Goal: Task Accomplishment & Management: Use online tool/utility

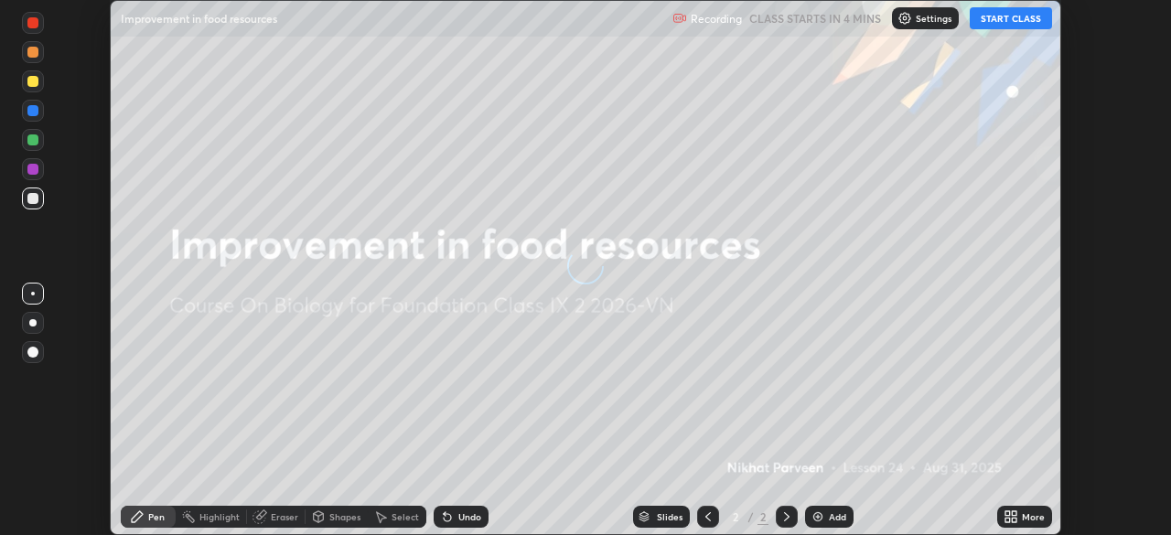
scroll to position [535, 1170]
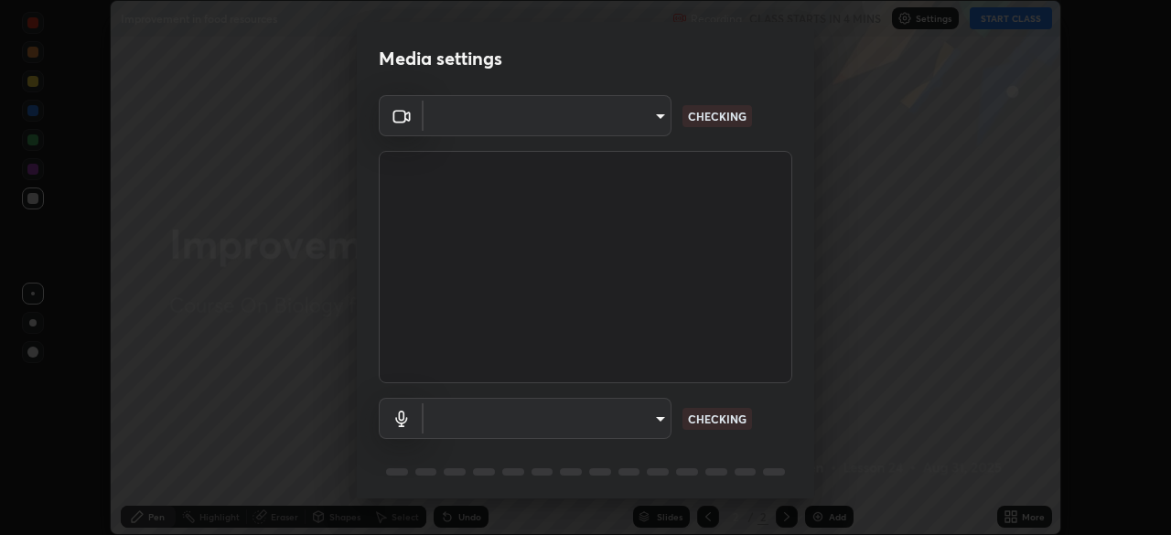
type input "e74ca63ae388f954bfaf6653c56e5440299f2e2585bfa252c10ec08d26b876d3"
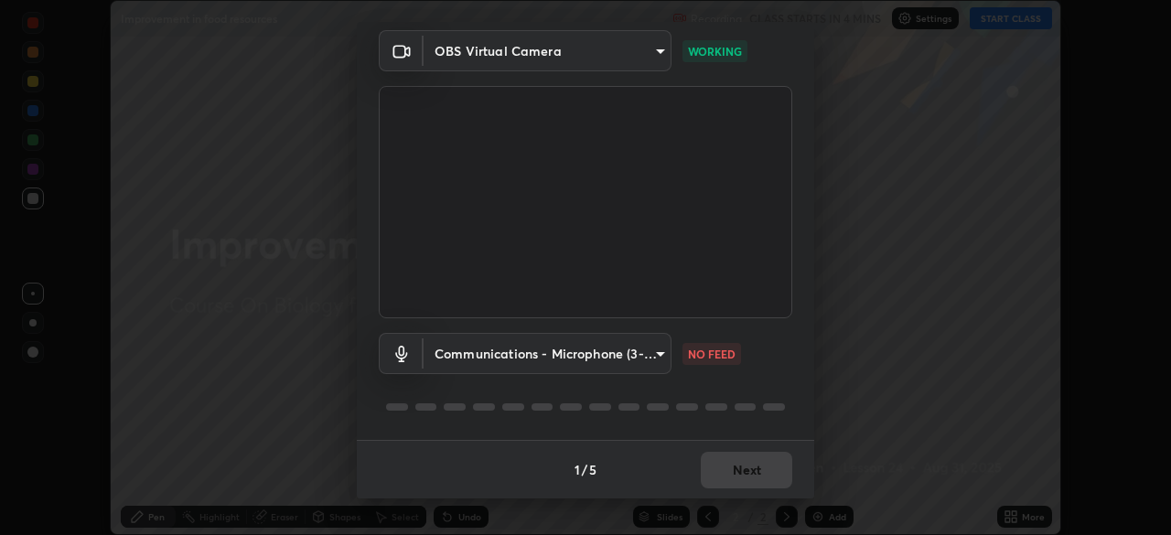
click at [623, 353] on body "Erase all Improvement in food resources Recording CLASS STARTS IN 4 MINS Settin…" at bounding box center [585, 267] width 1171 height 535
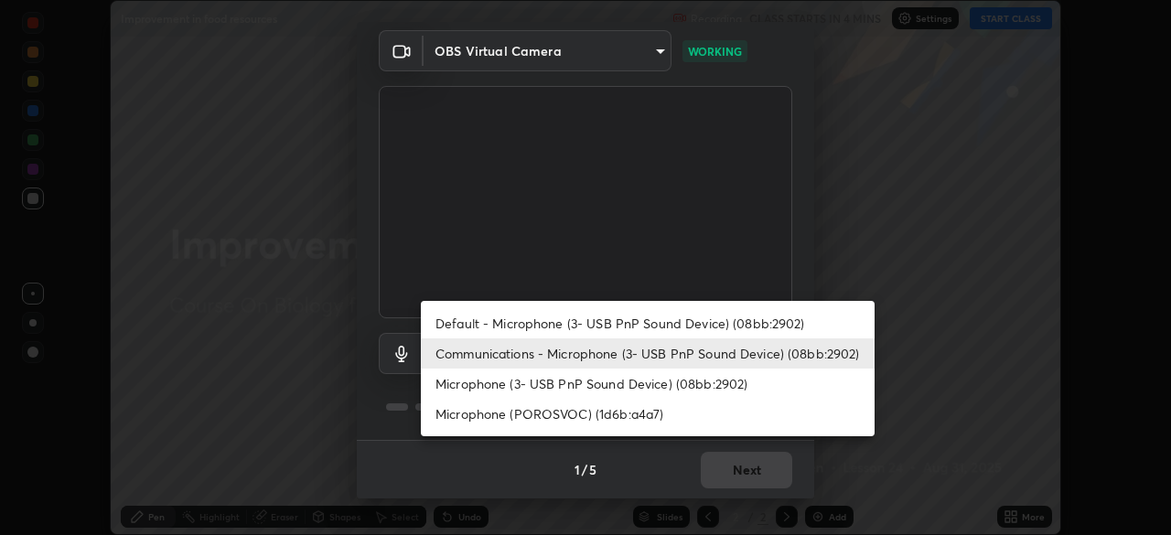
click at [593, 320] on li "Default - Microphone (3- USB PnP Sound Device) (08bb:2902)" at bounding box center [648, 323] width 454 height 30
type input "default"
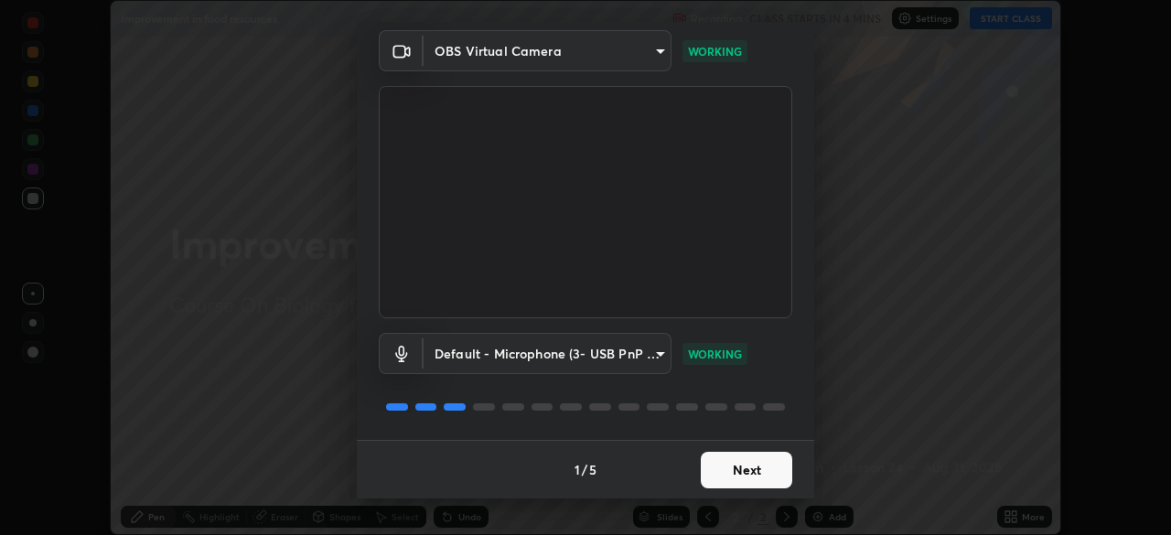
click at [727, 463] on button "Next" at bounding box center [746, 470] width 91 height 37
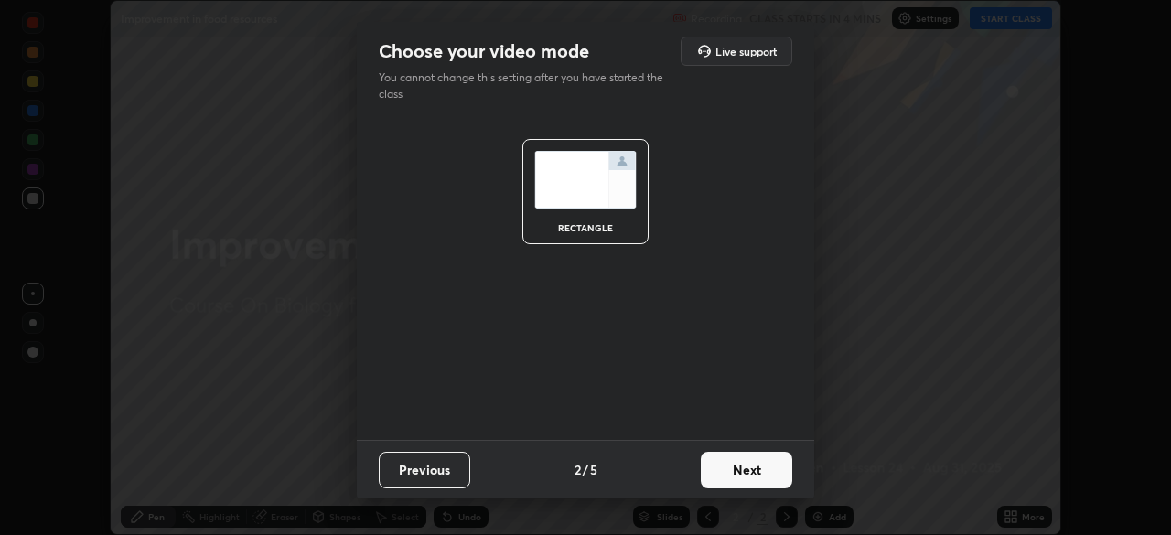
click at [742, 468] on button "Next" at bounding box center [746, 470] width 91 height 37
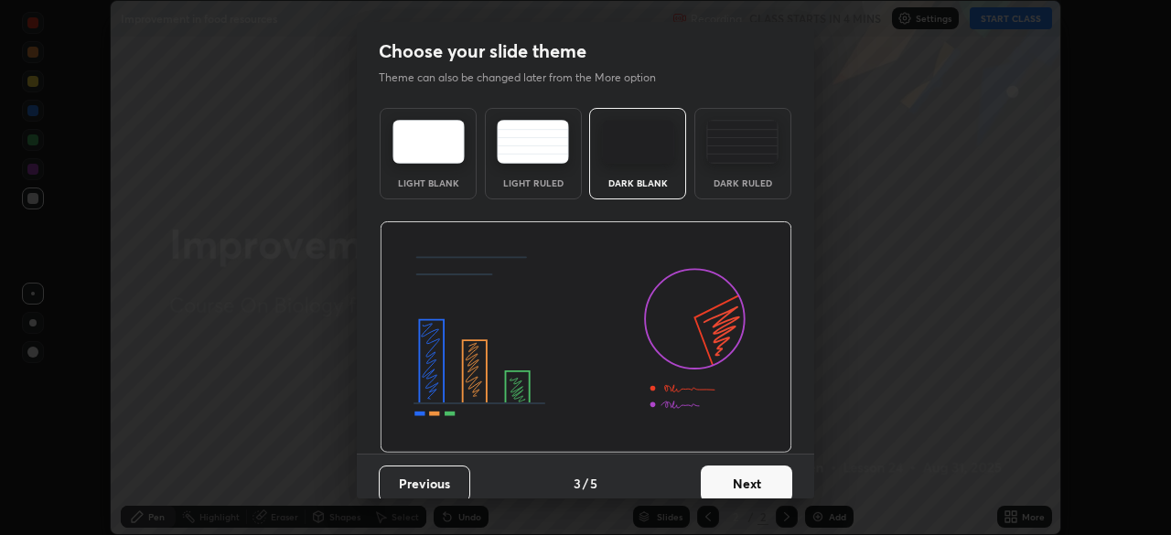
click at [747, 475] on button "Next" at bounding box center [746, 484] width 91 height 37
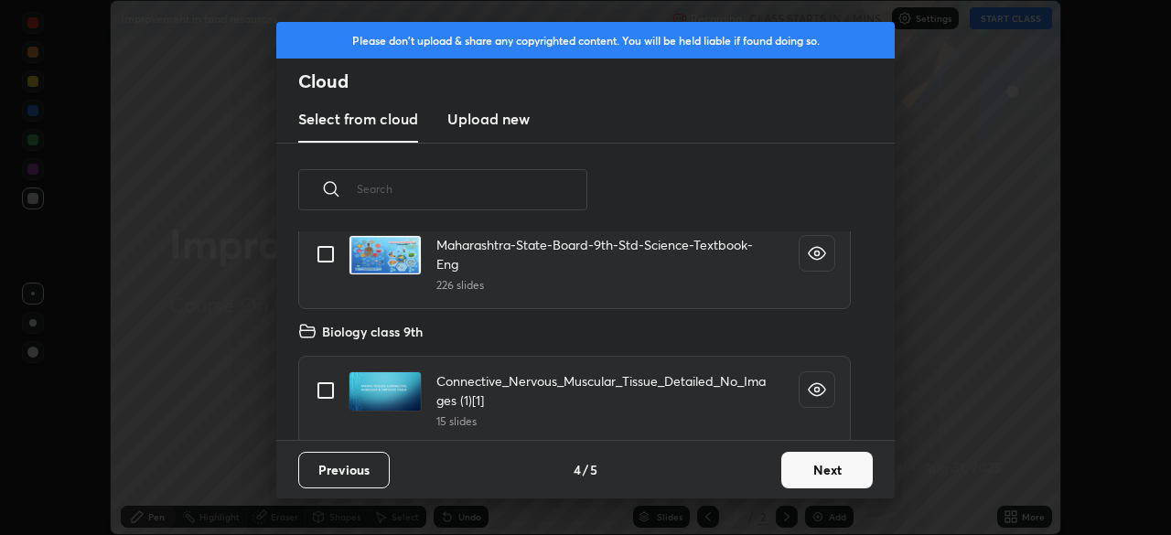
scroll to position [1067, 0]
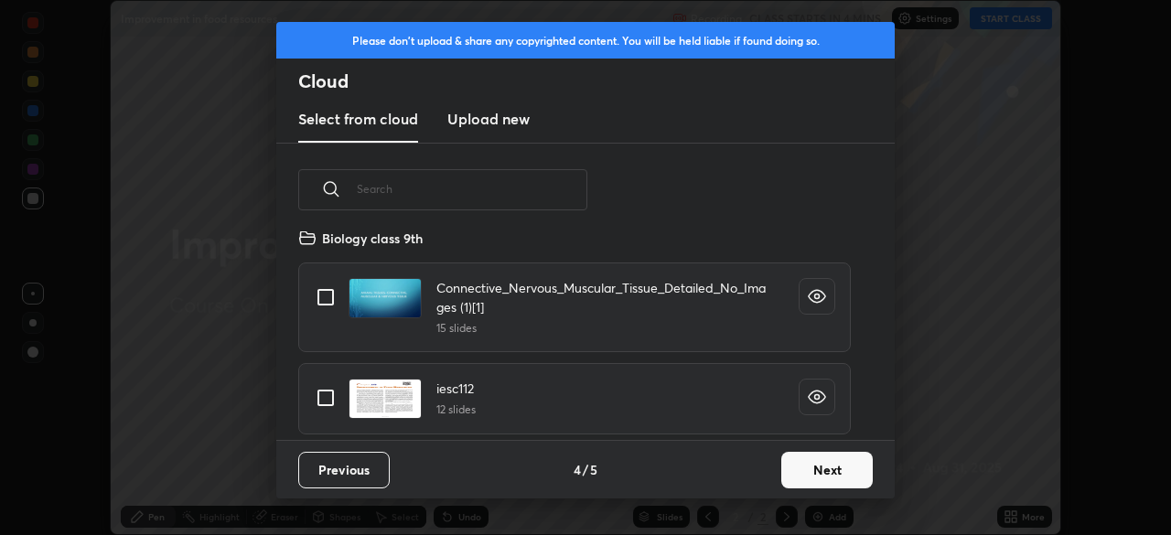
click at [813, 470] on button "Next" at bounding box center [826, 470] width 91 height 37
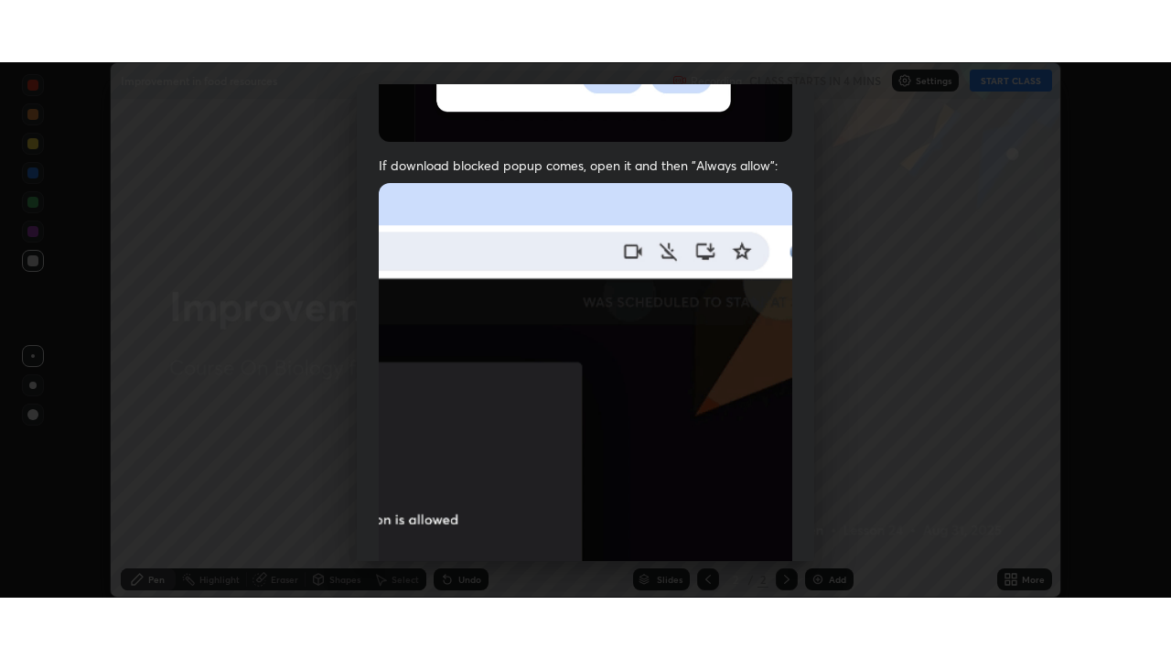
scroll to position [438, 0]
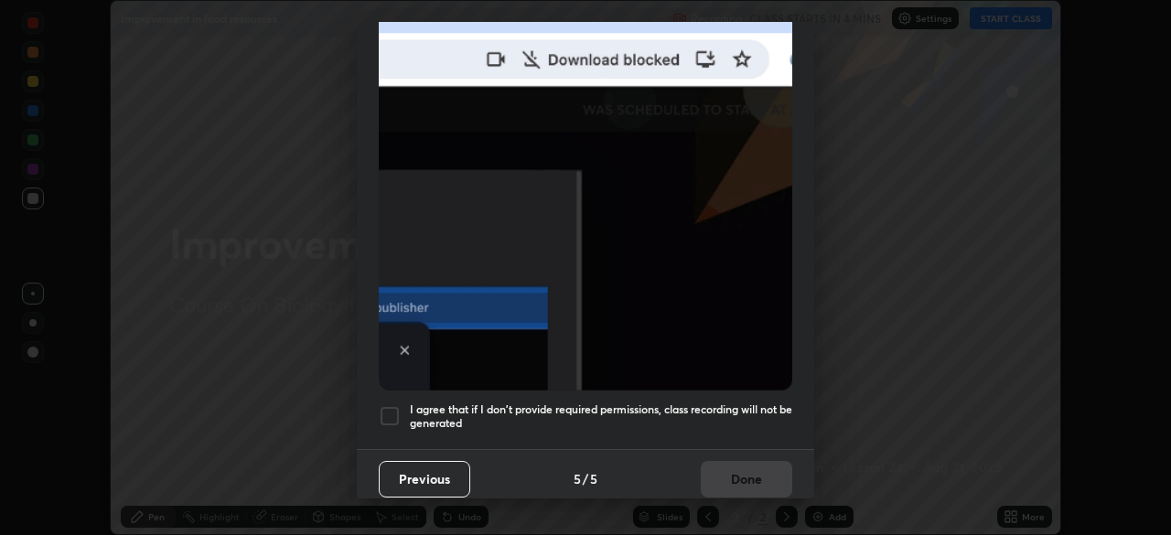
click at [686, 432] on div "Allow "Download multiple files" if prompted: If download blocked popup comes, o…" at bounding box center [585, 64] width 457 height 770
click at [411, 414] on h5 "I agree that if I don't provide required permissions, class recording will not …" at bounding box center [601, 417] width 382 height 28
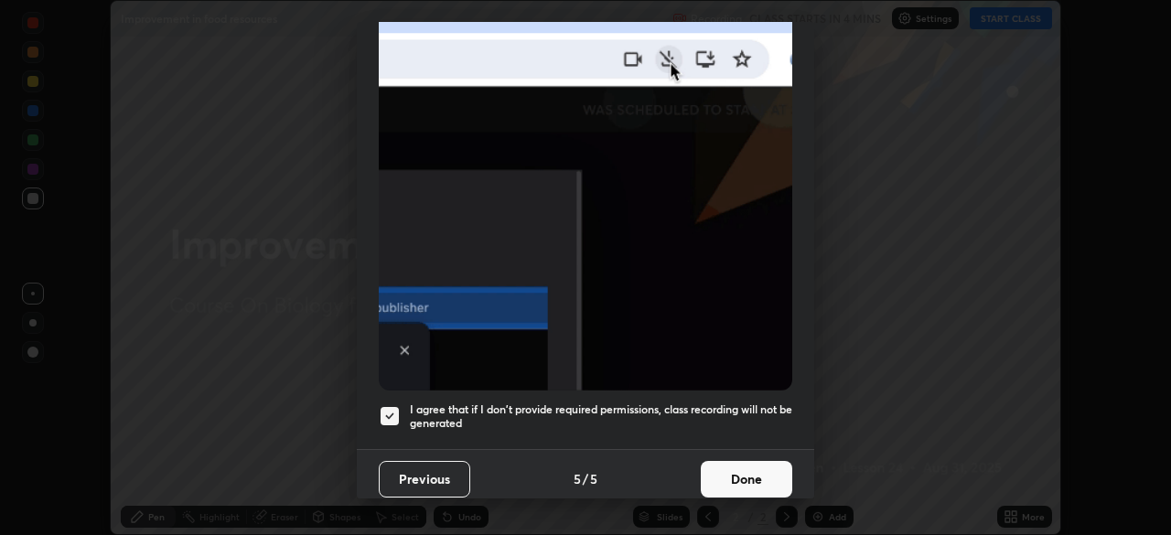
click at [722, 464] on button "Done" at bounding box center [746, 479] width 91 height 37
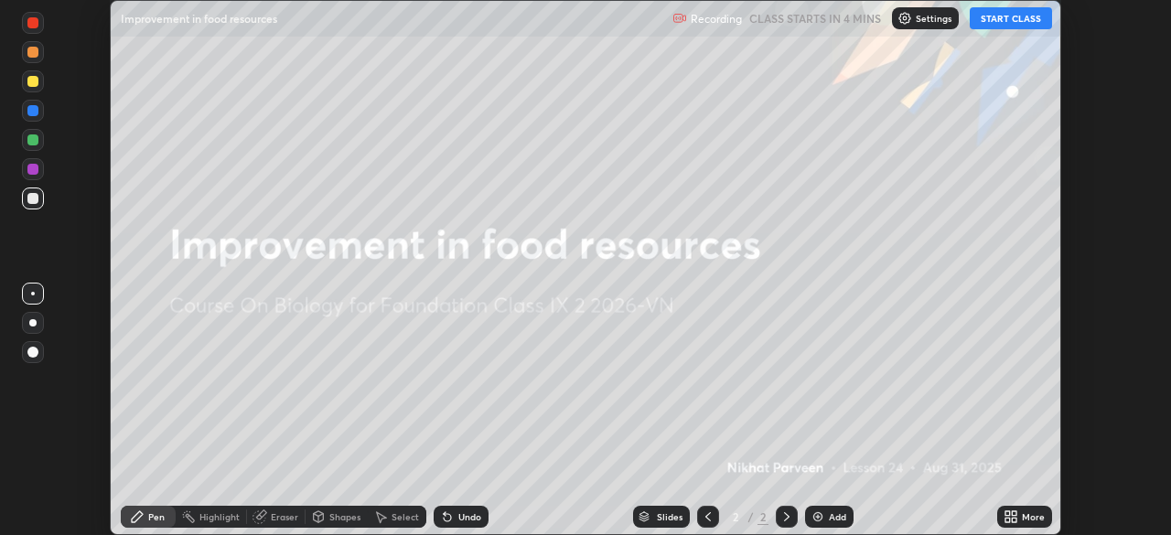
click at [1025, 519] on div "More" at bounding box center [1033, 516] width 23 height 9
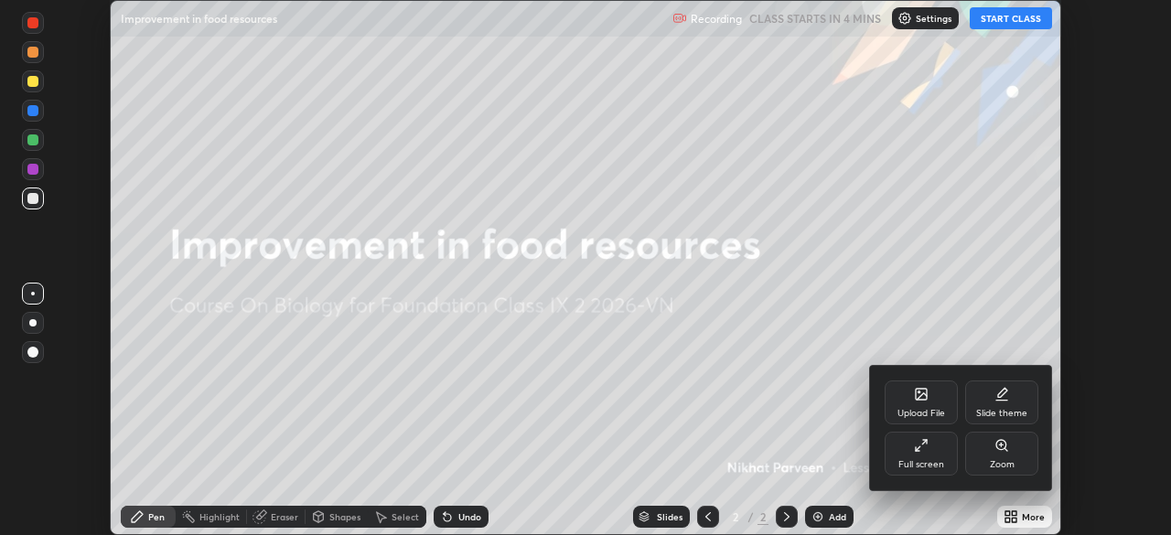
click at [925, 465] on div "Full screen" at bounding box center [921, 464] width 46 height 9
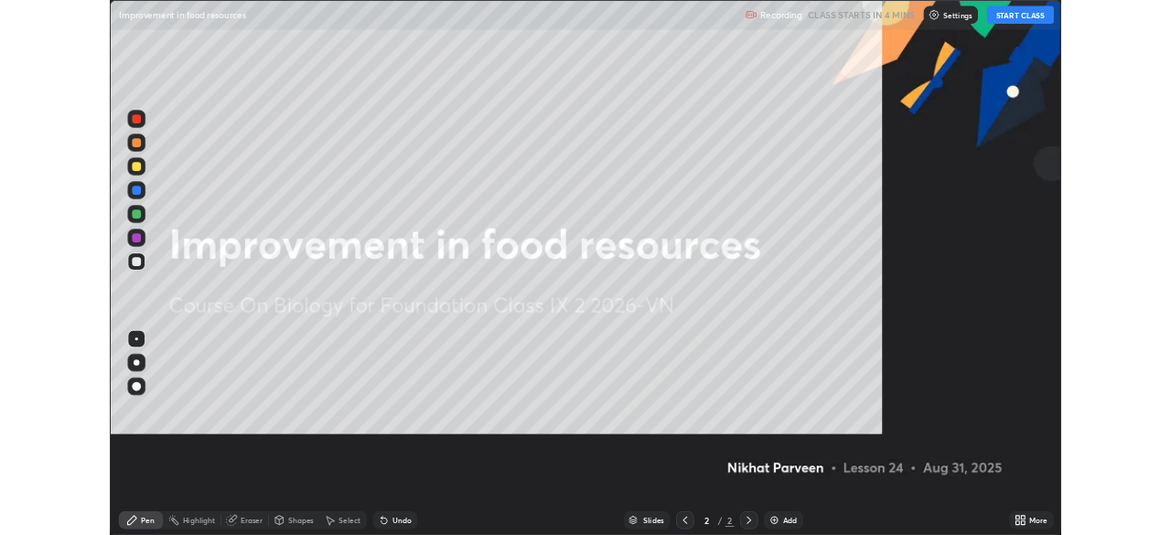
scroll to position [659, 1171]
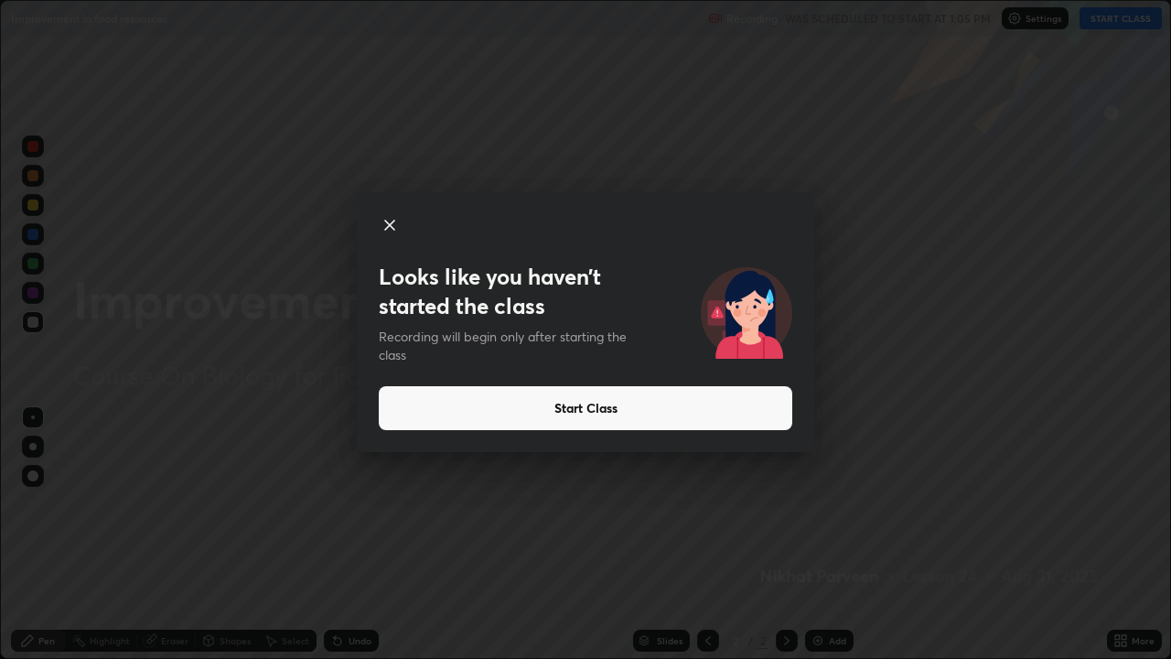
click at [611, 401] on button "Start Class" at bounding box center [586, 408] width 414 height 44
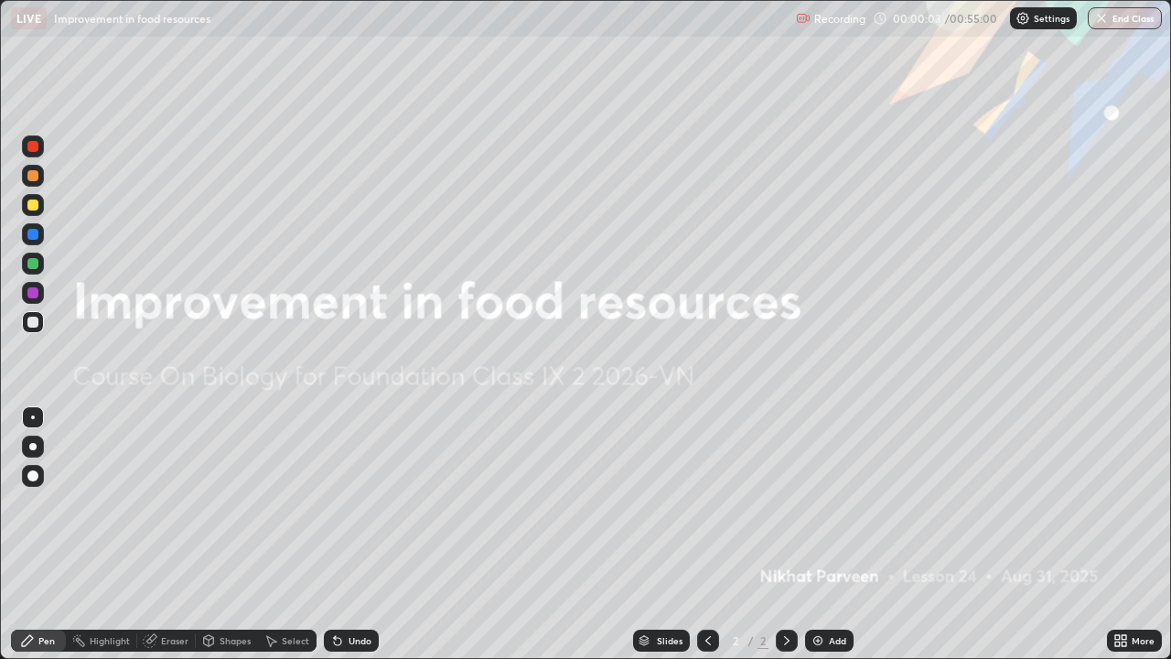
click at [823, 534] on div "Add" at bounding box center [829, 640] width 48 height 22
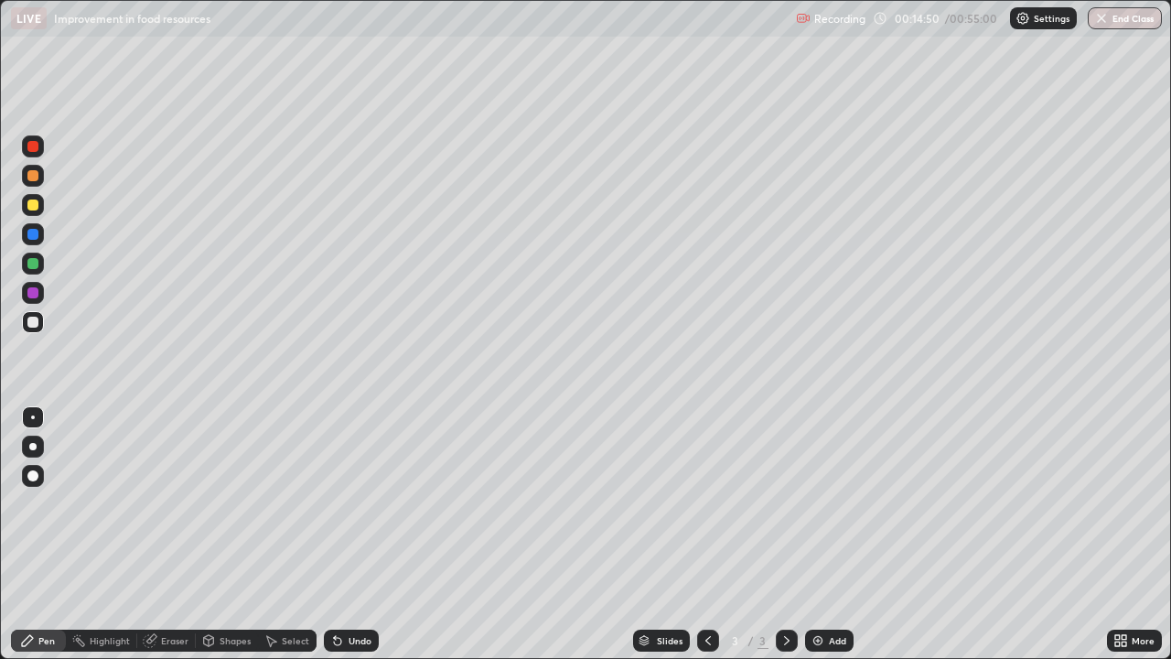
click at [32, 448] on div at bounding box center [32, 446] width 7 height 7
click at [30, 267] on div at bounding box center [32, 263] width 11 height 11
click at [37, 327] on div at bounding box center [32, 322] width 11 height 11
click at [28, 427] on div at bounding box center [33, 417] width 22 height 22
click at [30, 296] on div at bounding box center [32, 292] width 11 height 11
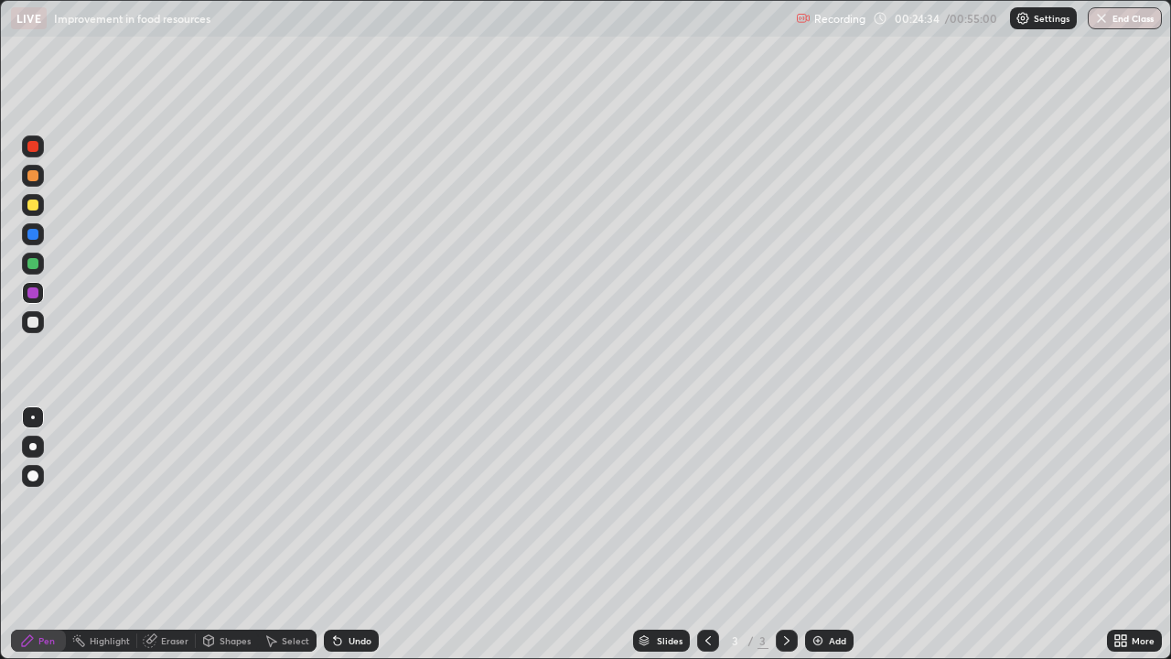
click at [835, 534] on div "Add" at bounding box center [837, 640] width 17 height 9
click at [31, 321] on div at bounding box center [32, 322] width 11 height 11
click at [818, 534] on div "Add" at bounding box center [829, 640] width 48 height 22
click at [32, 238] on div at bounding box center [32, 234] width 11 height 11
click at [33, 264] on div at bounding box center [32, 263] width 11 height 11
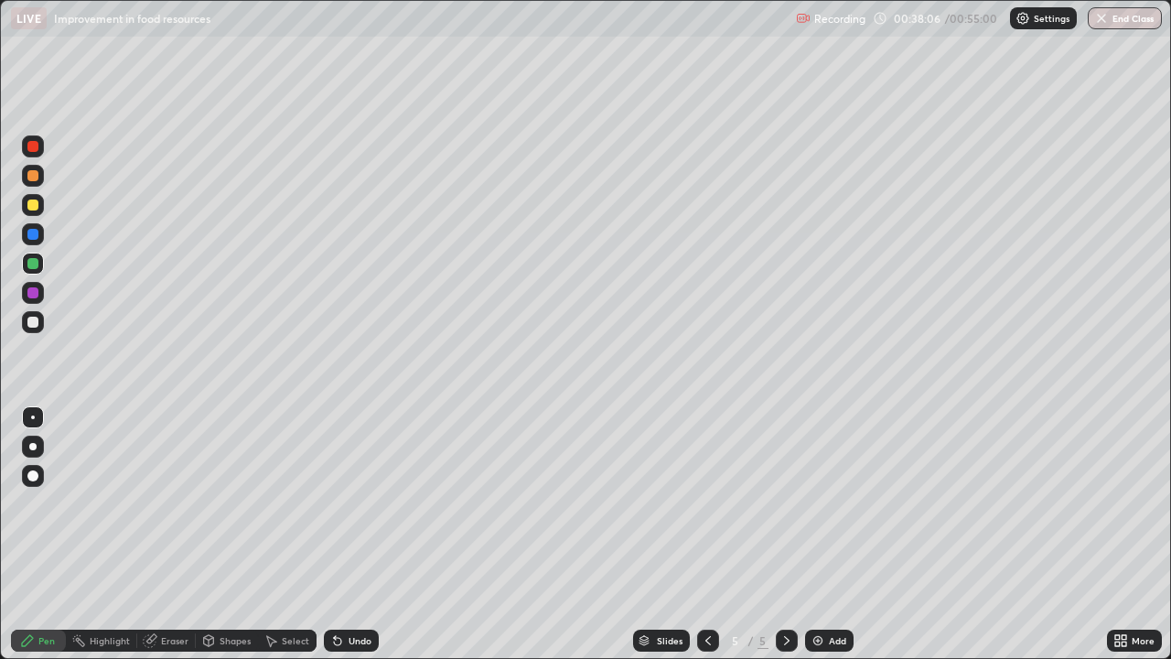
click at [34, 146] on div at bounding box center [32, 146] width 11 height 11
click at [822, 534] on img at bounding box center [818, 640] width 15 height 15
click at [33, 455] on div at bounding box center [33, 447] width 22 height 22
click at [33, 295] on div at bounding box center [32, 292] width 11 height 11
click at [172, 534] on div "Eraser" at bounding box center [174, 640] width 27 height 9
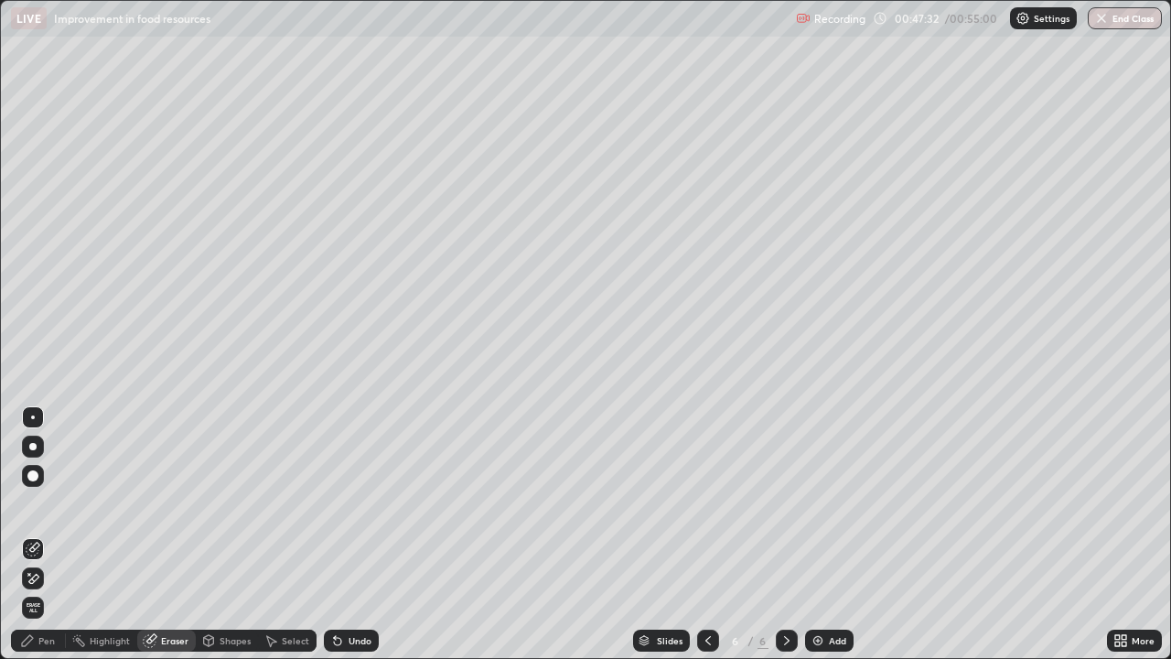
click at [34, 534] on icon at bounding box center [27, 640] width 15 height 15
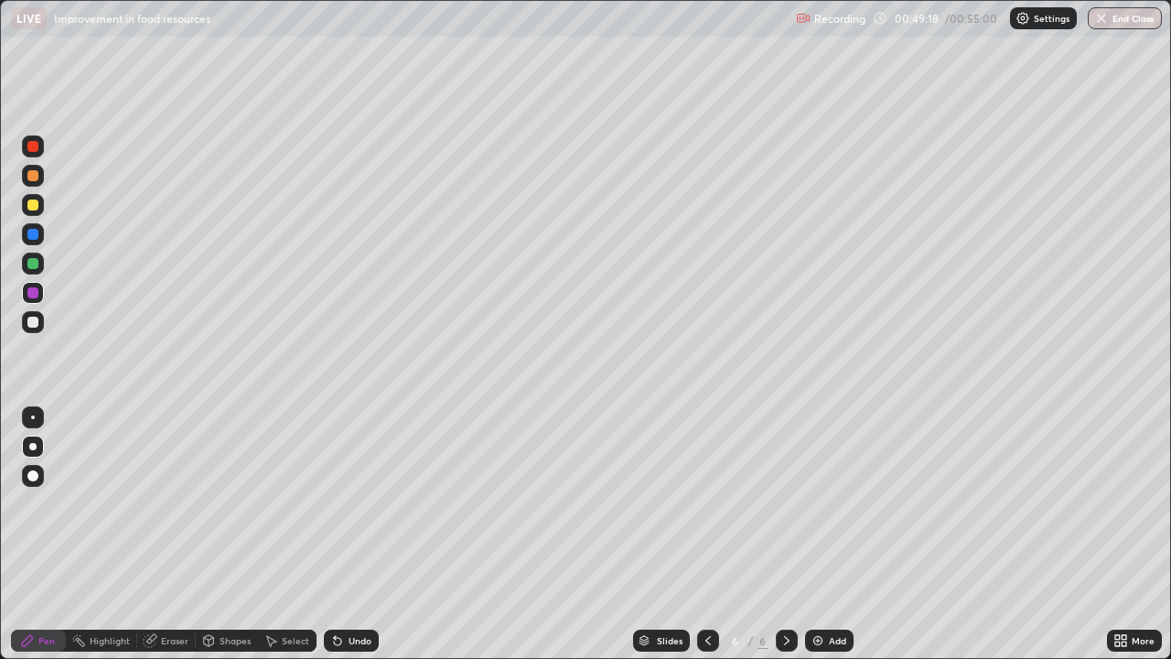
click at [816, 534] on div "Add" at bounding box center [829, 640] width 48 height 22
click at [1124, 534] on icon at bounding box center [1124, 637] width 5 height 5
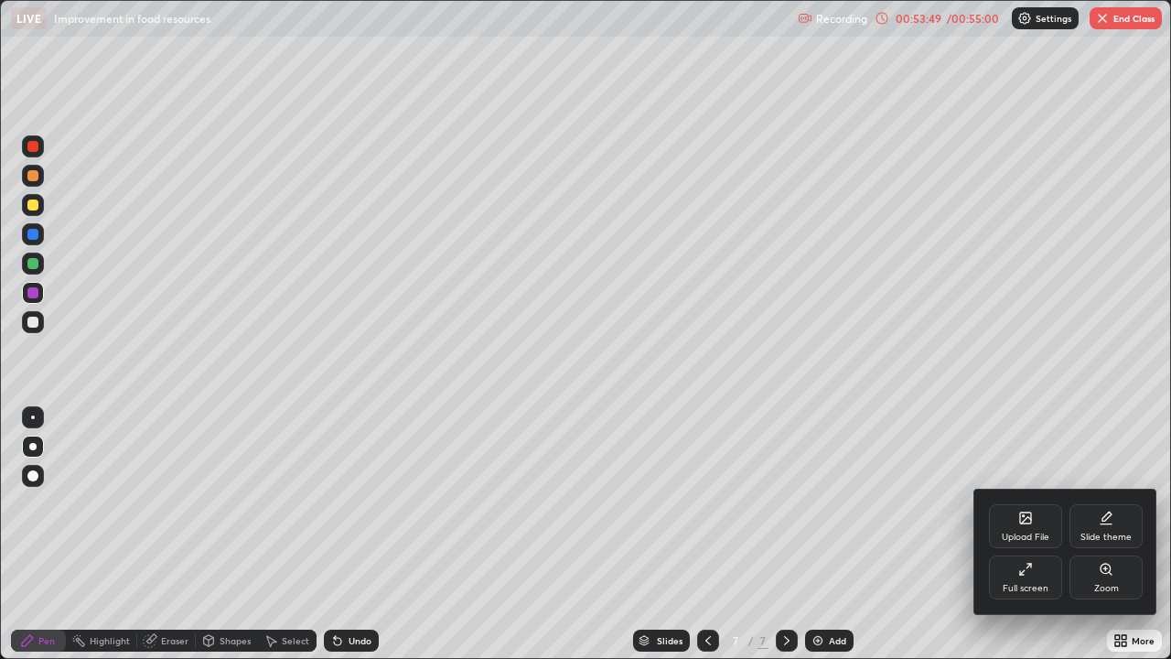
click at [1043, 534] on div "Full screen" at bounding box center [1025, 577] width 73 height 44
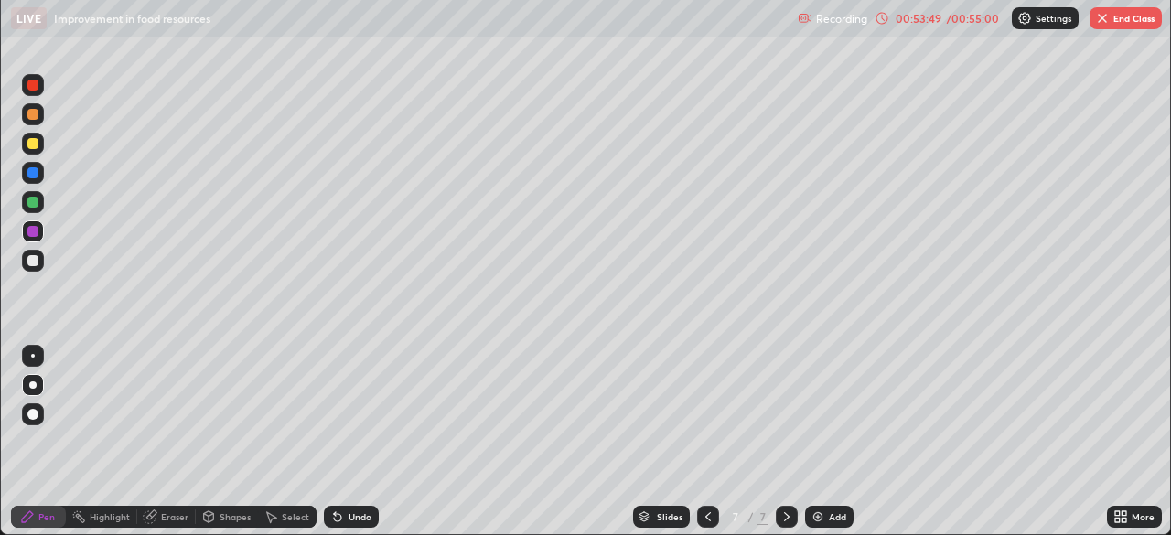
scroll to position [90962, 90326]
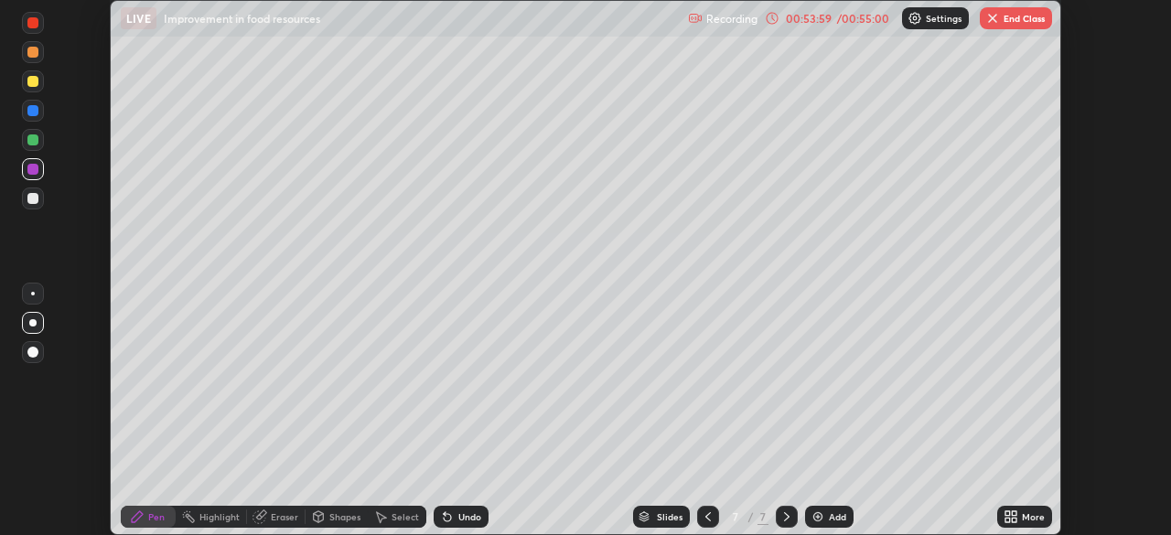
click at [1015, 511] on icon at bounding box center [1014, 513] width 5 height 5
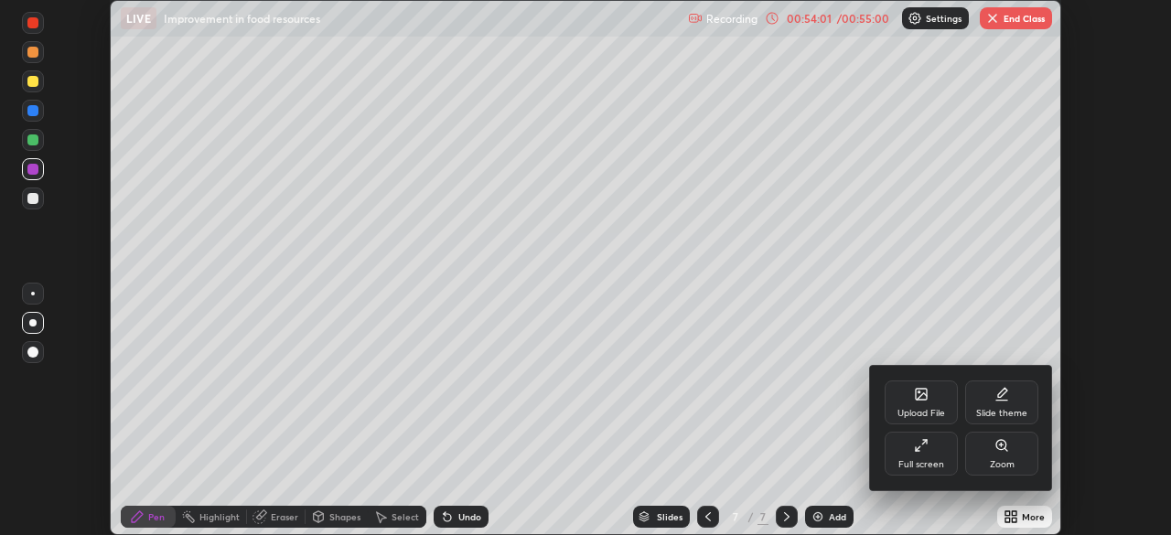
click at [989, 20] on div at bounding box center [585, 267] width 1171 height 535
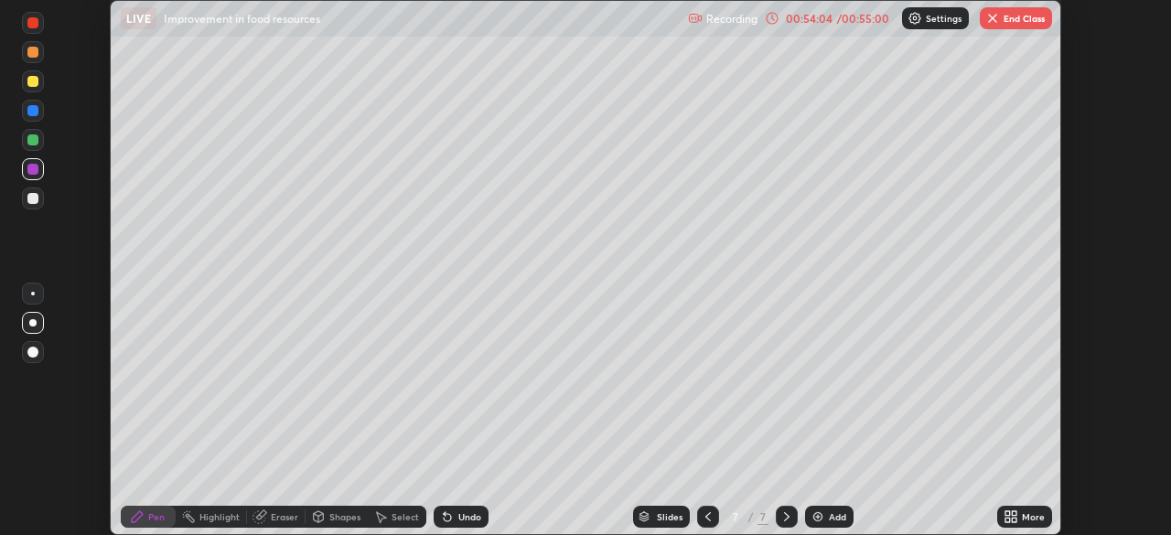
click at [1014, 24] on button "End Class" at bounding box center [1016, 18] width 72 height 22
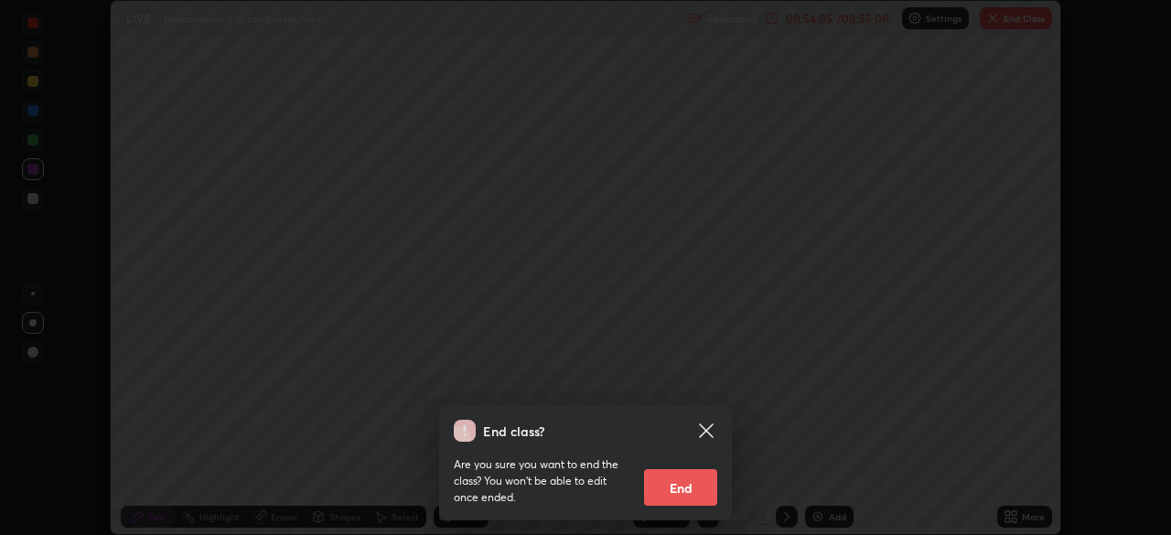
click at [683, 488] on button "End" at bounding box center [680, 487] width 73 height 37
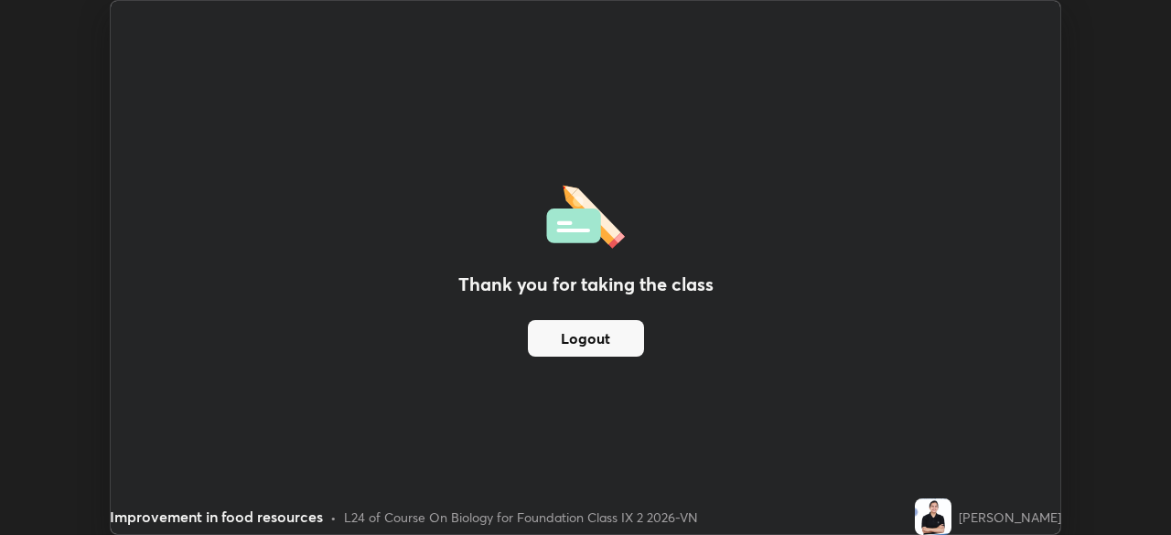
click at [607, 329] on button "Logout" at bounding box center [586, 338] width 116 height 37
click at [603, 334] on button "Logout" at bounding box center [586, 338] width 116 height 37
